Goal: Task Accomplishment & Management: Manage account settings

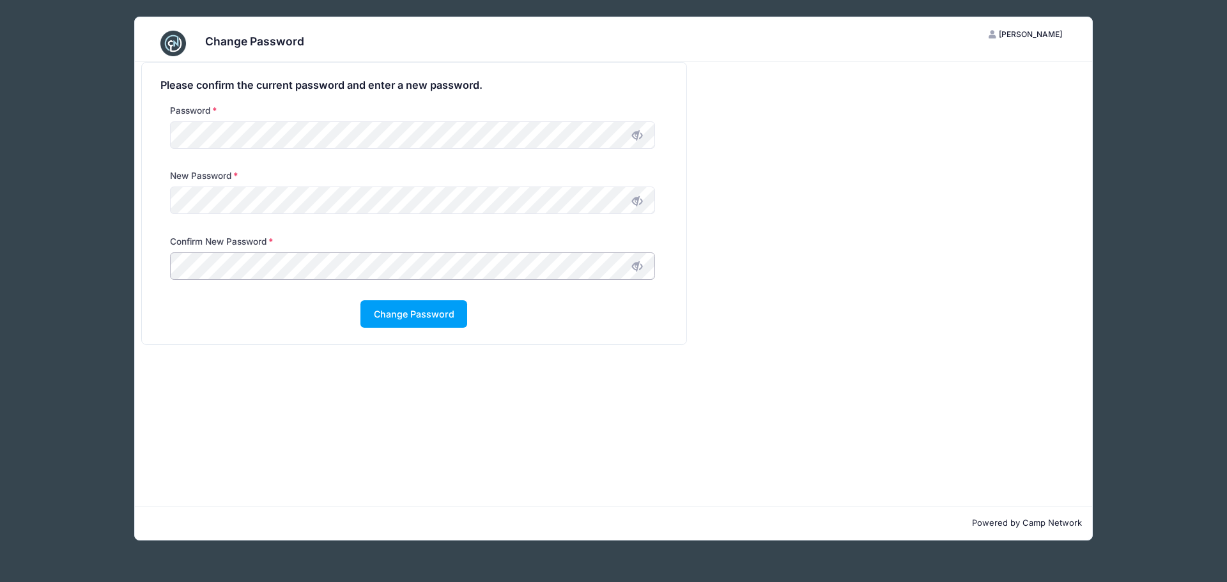
click at [360, 300] on button "Change Password" at bounding box center [413, 313] width 107 height 27
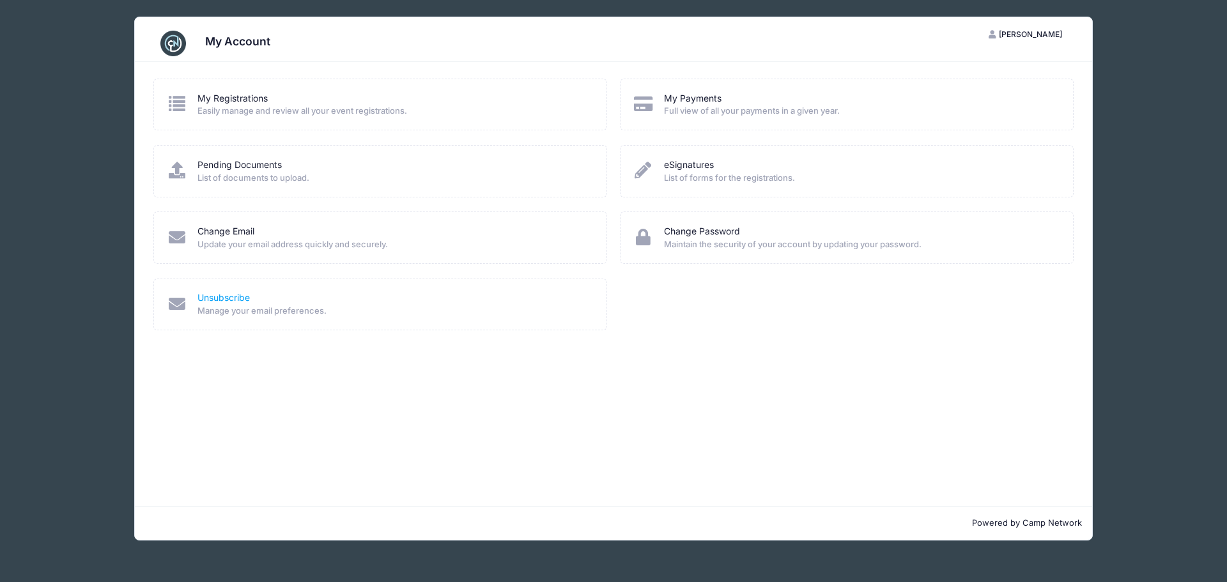
click at [228, 300] on link "Unsubscribe" at bounding box center [223, 297] width 52 height 13
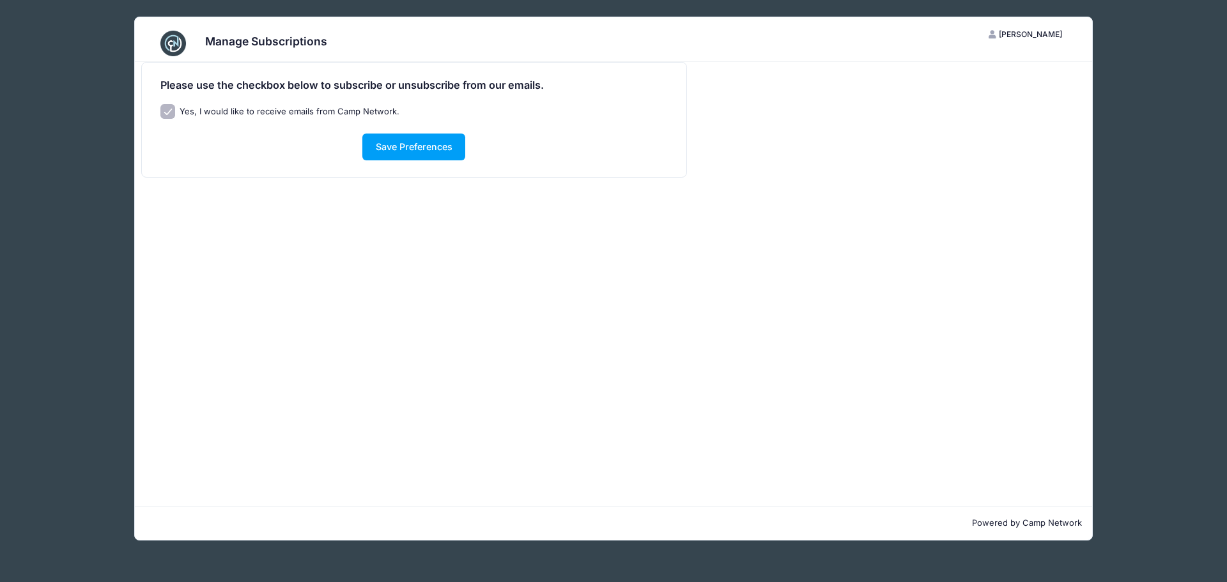
click at [168, 111] on input "Yes, I would like to receive emails from Camp Network." at bounding box center [167, 111] width 15 height 15
checkbox input "false"
click at [386, 137] on button "Save Preferences" at bounding box center [413, 147] width 103 height 27
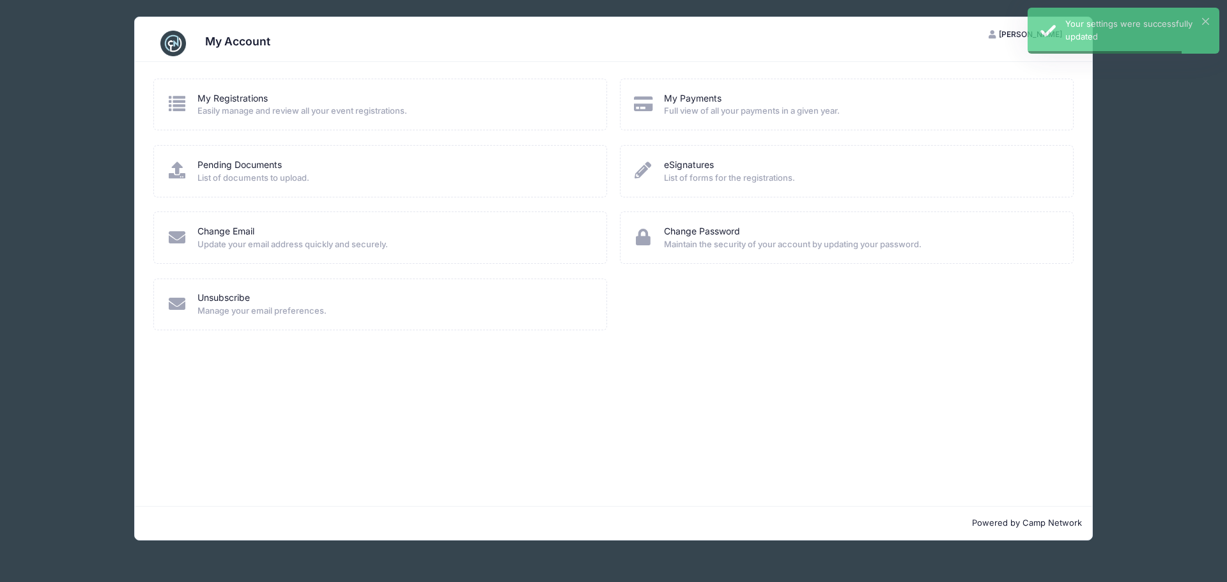
click at [265, 89] on div "My Registrations Easily manage and review all your event registrations." at bounding box center [380, 105] width 454 height 52
click at [238, 100] on link "My Registrations" at bounding box center [232, 98] width 70 height 13
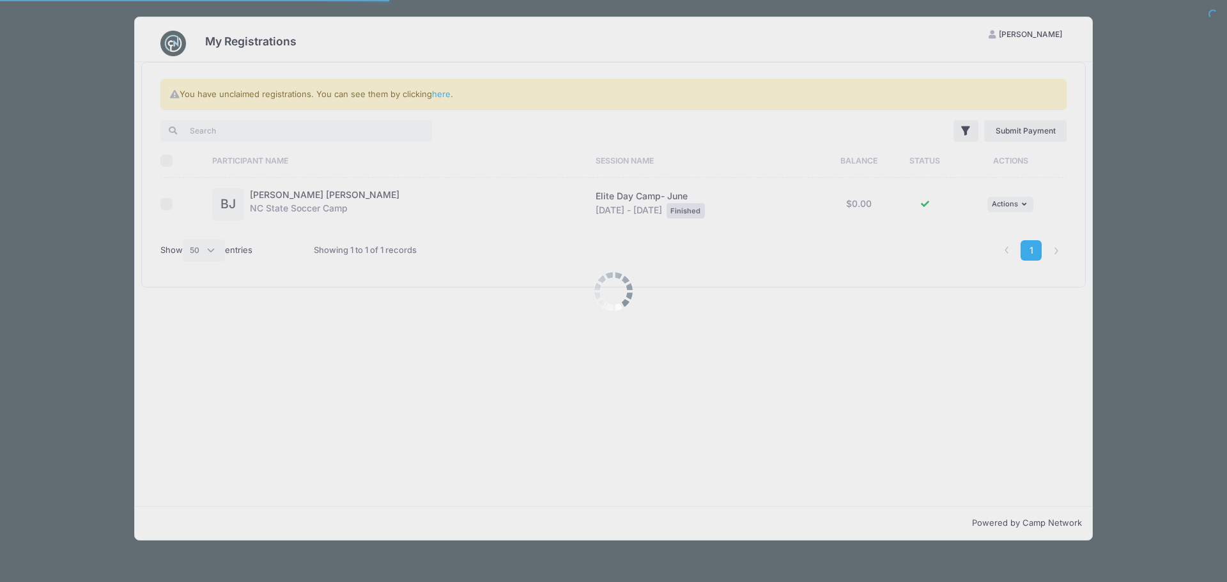
select select "50"
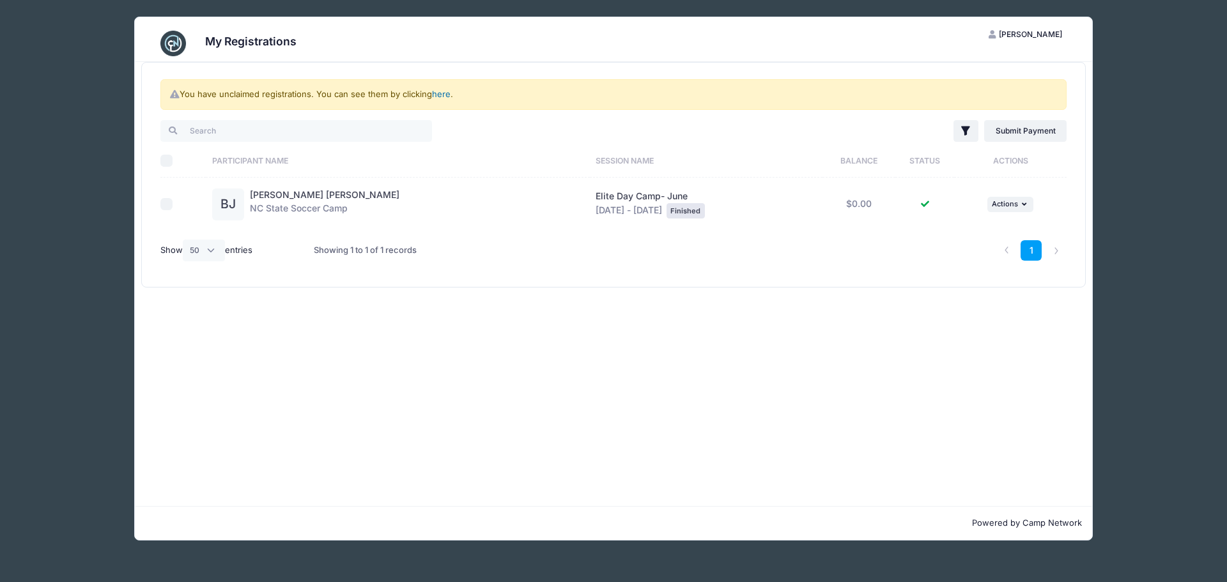
click at [441, 95] on link "here" at bounding box center [441, 94] width 19 height 10
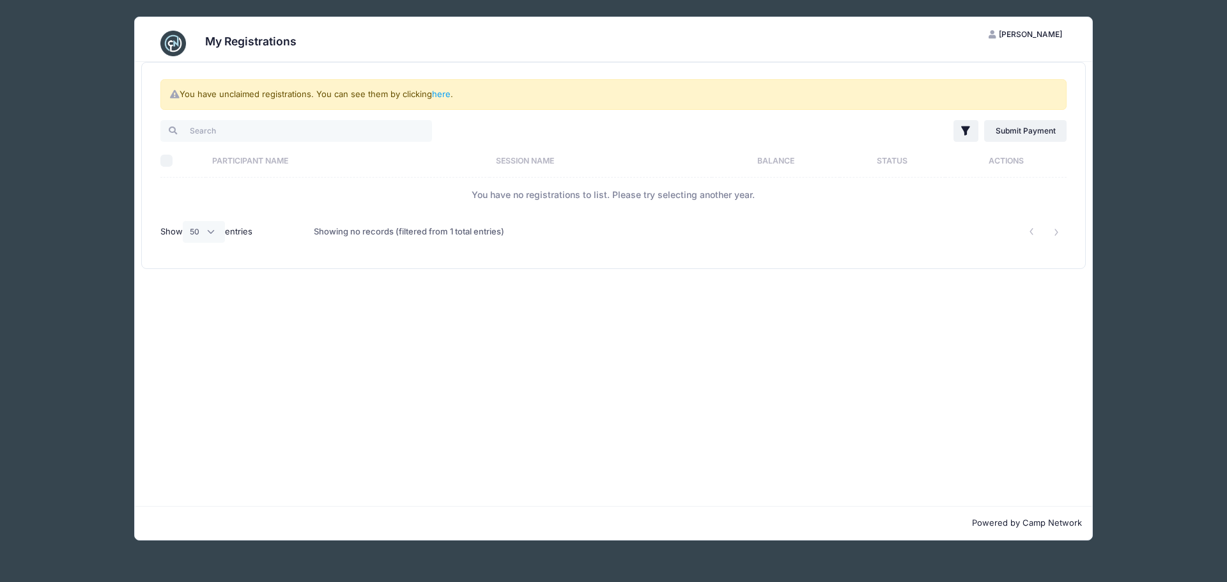
click at [1038, 36] on span "[PERSON_NAME]" at bounding box center [1030, 34] width 63 height 10
click at [998, 57] on link "My Account" at bounding box center [994, 66] width 148 height 24
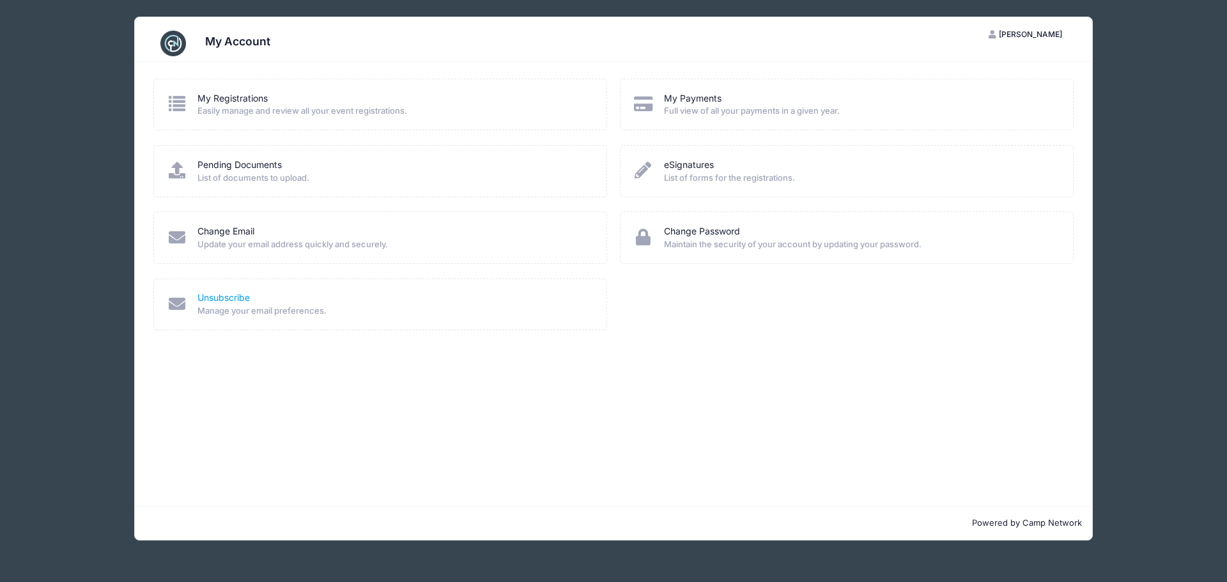
click at [224, 297] on link "Unsubscribe" at bounding box center [223, 297] width 52 height 13
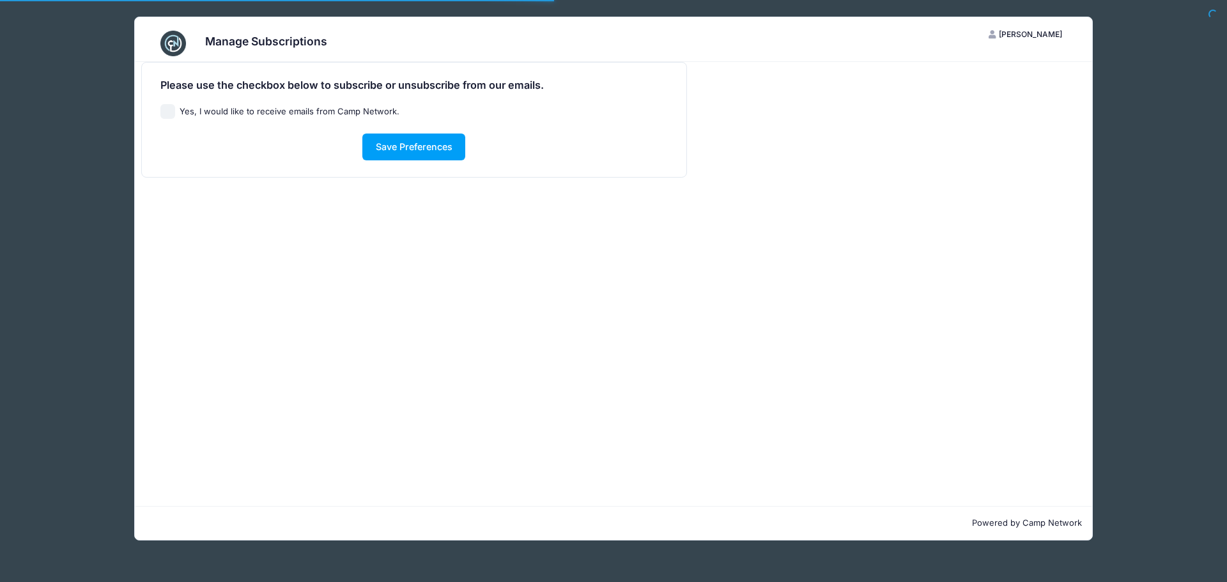
click at [1019, 109] on div "Please use the checkbox below to subscribe or unsubscribe from our emails. Yes,…" at bounding box center [613, 120] width 957 height 116
click at [399, 142] on button "Save Preferences" at bounding box center [413, 147] width 103 height 27
